Goal: Find specific page/section: Find specific page/section

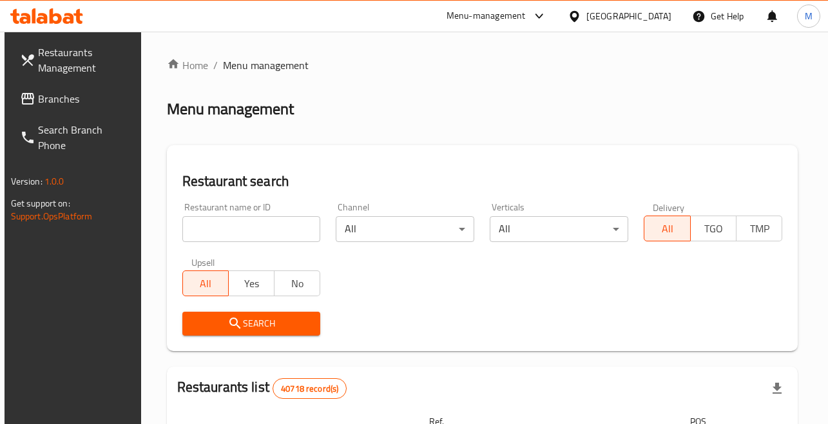
drag, startPoint x: 269, startPoint y: 242, endPoint x: 258, endPoint y: 233, distance: 14.2
click at [258, 233] on div "Restaurant name or ID Restaurant name or ID" at bounding box center [252, 222] width 154 height 55
click at [258, 233] on input "search" at bounding box center [251, 229] width 139 height 26
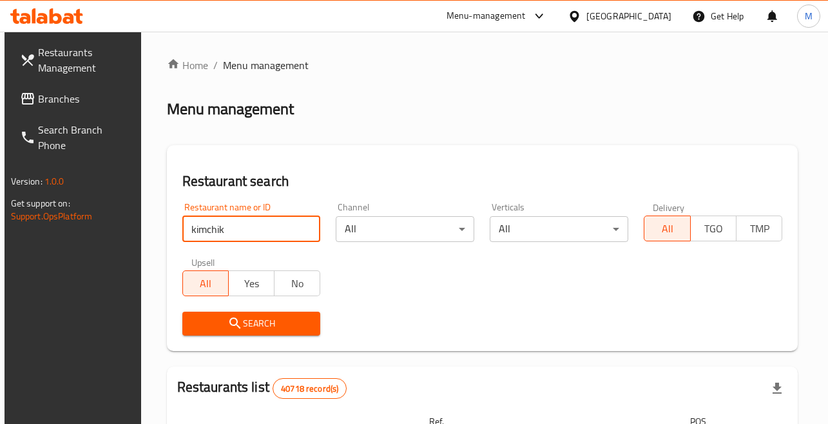
type input "kimchik"
click button "Search" at bounding box center [251, 323] width 139 height 24
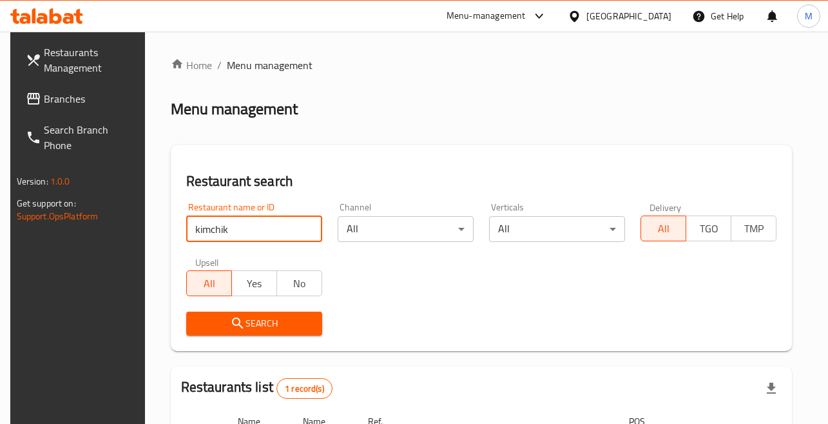
scroll to position [168, 0]
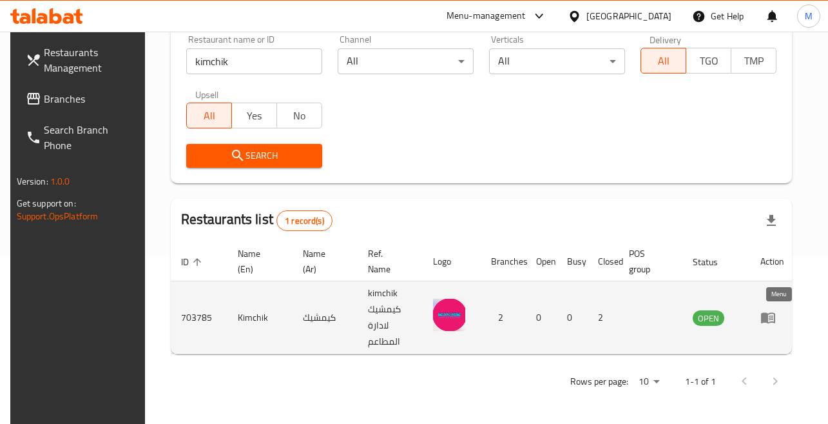
click at [773, 314] on icon "enhanced table" at bounding box center [768, 318] width 14 height 11
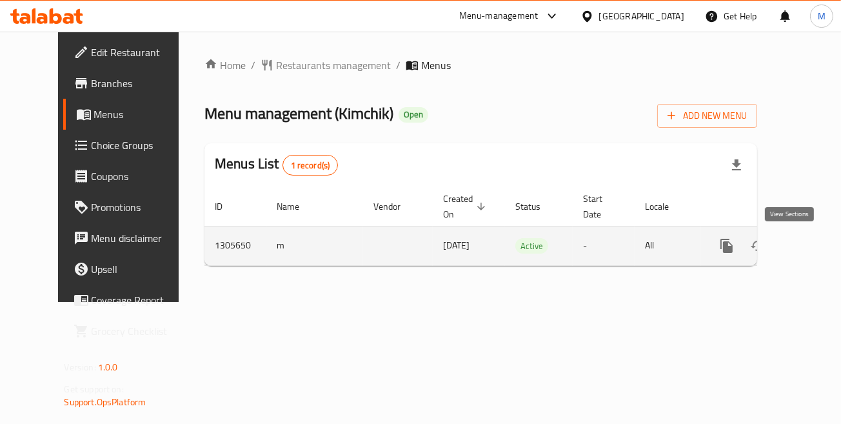
click at [812, 243] on icon "enhanced table" at bounding box center [819, 245] width 15 height 15
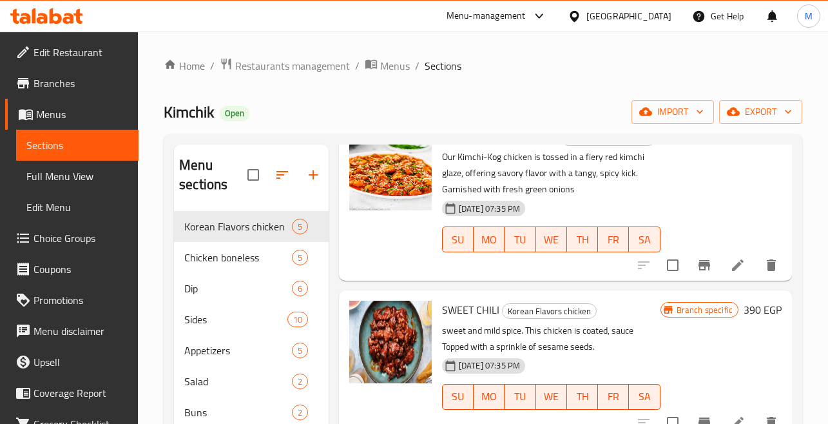
scroll to position [92, 0]
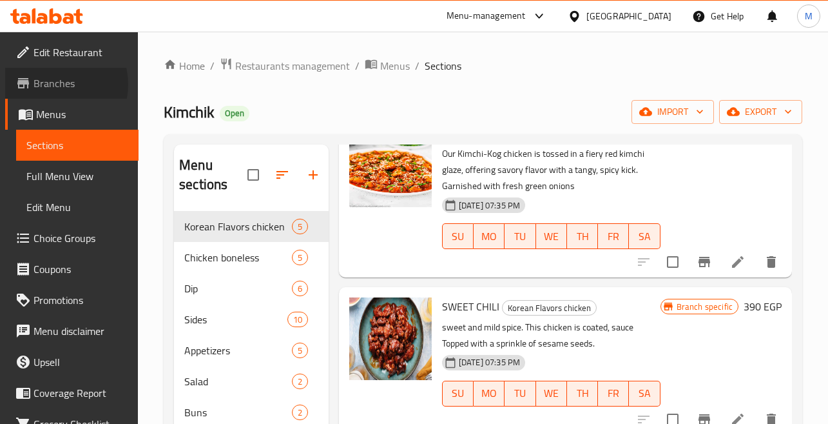
click at [55, 84] on span "Branches" at bounding box center [81, 82] width 95 height 15
